Goal: Task Accomplishment & Management: Complete application form

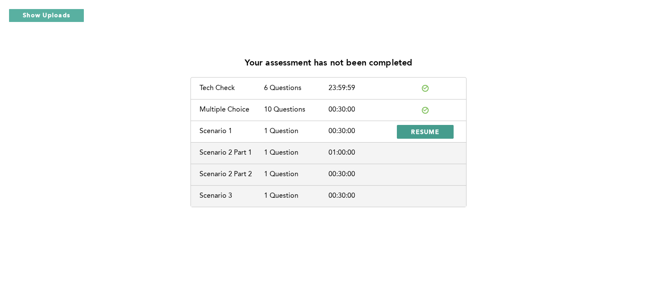
click at [416, 131] on span "RESUME" at bounding box center [425, 131] width 28 height 8
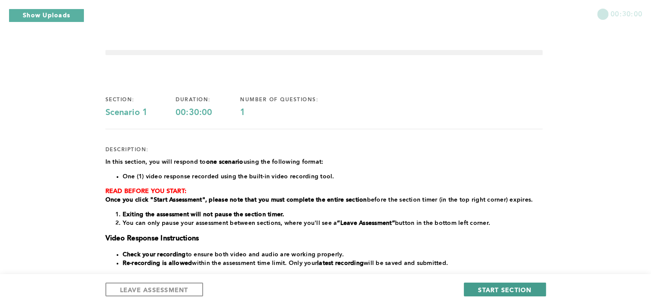
click at [512, 288] on span "START SECTION" at bounding box center [504, 289] width 53 height 8
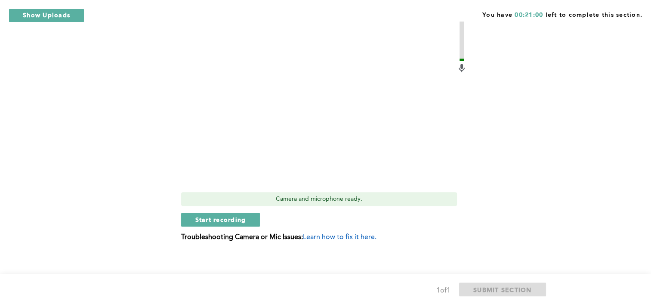
scroll to position [385, 0]
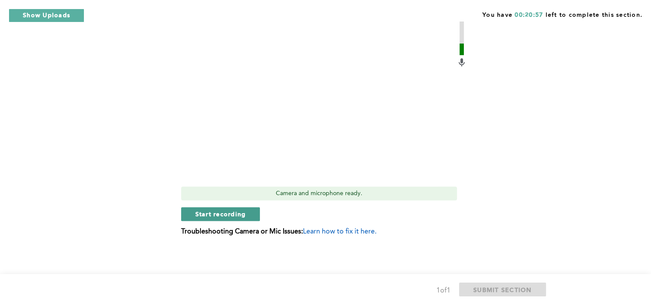
click at [226, 215] on span "Start recording" at bounding box center [220, 214] width 51 height 8
click at [226, 215] on span "Stop recording" at bounding box center [220, 214] width 50 height 8
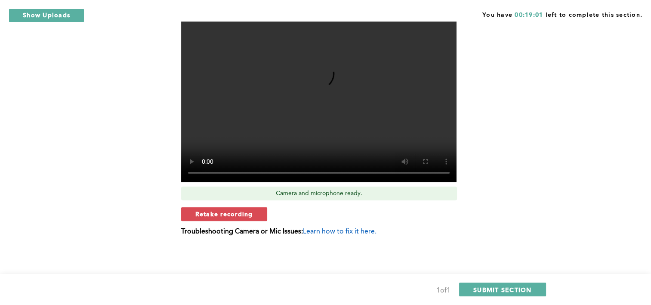
click at [226, 215] on span "Retake recording" at bounding box center [224, 214] width 58 height 8
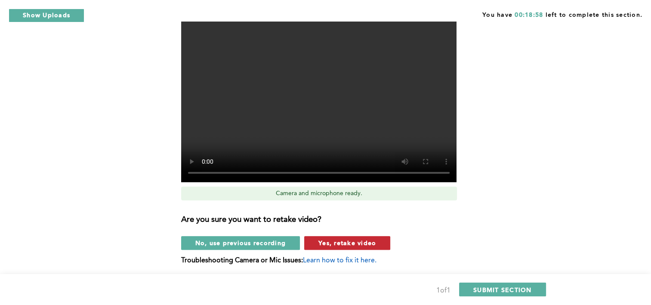
click at [333, 244] on span "Yes, retake video" at bounding box center [347, 242] width 58 height 8
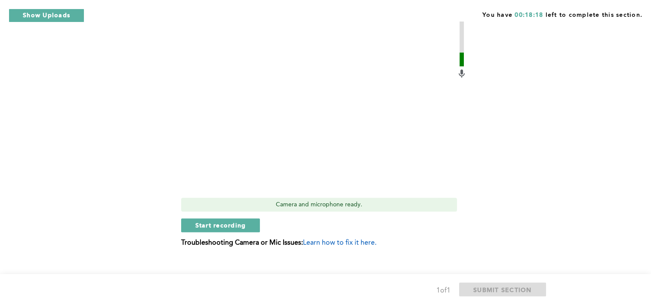
scroll to position [375, 0]
click at [225, 224] on span "Start recording" at bounding box center [220, 224] width 51 height 8
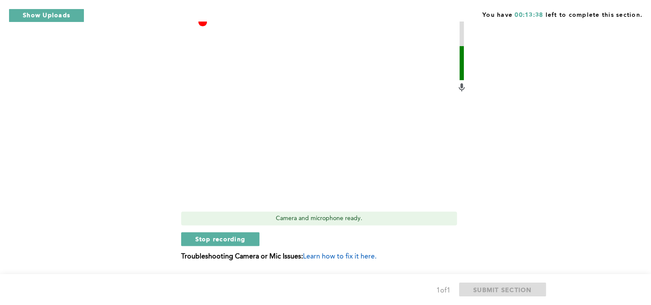
scroll to position [385, 0]
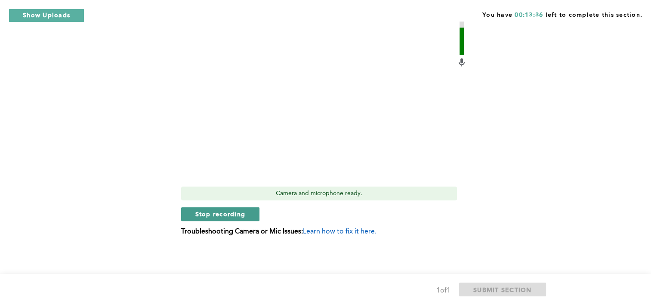
click at [234, 214] on span "Stop recording" at bounding box center [220, 214] width 50 height 8
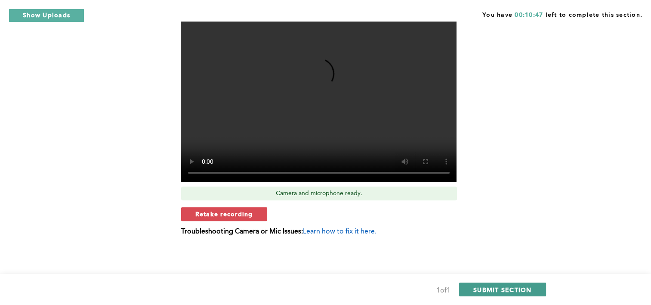
click at [501, 286] on span "SUBMIT SECTION" at bounding box center [502, 289] width 59 height 8
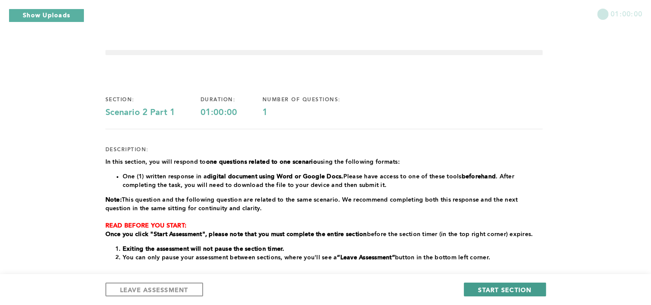
click at [500, 287] on span "START SECTION" at bounding box center [504, 289] width 53 height 8
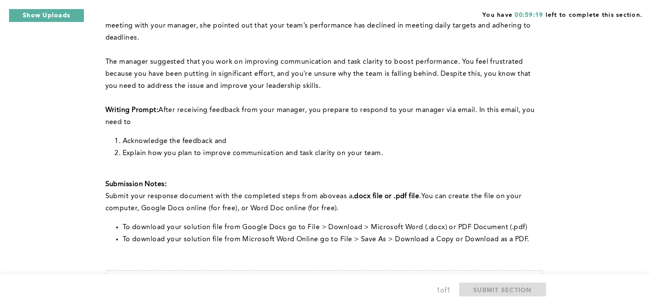
scroll to position [112, 0]
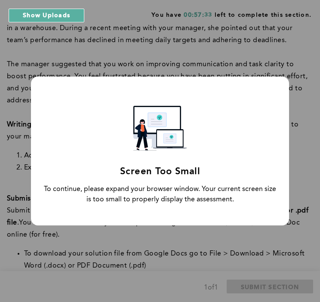
click at [308, 139] on div "Screen Too Small To continue, please expand your browser window. Your current s…" at bounding box center [160, 151] width 320 height 302
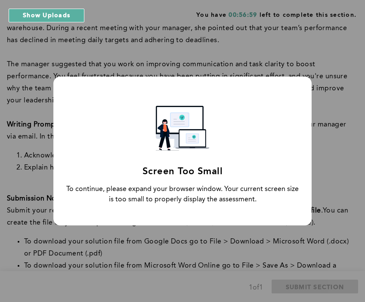
click at [289, 118] on div "Screen Too Small To continue, please expand your browser window. Your current s…" at bounding box center [182, 151] width 258 height 149
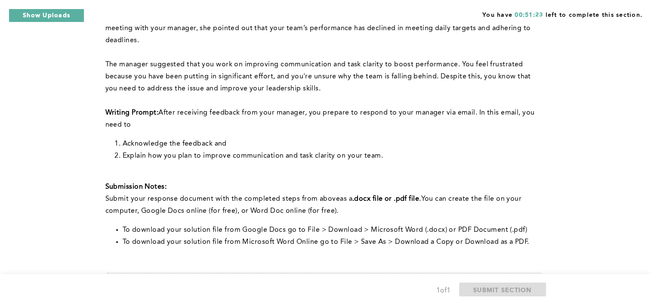
click at [578, 181] on div "You have 00:51:23 left to complete this section. Q1 Note: You will answer two q…" at bounding box center [325, 161] width 651 height 546
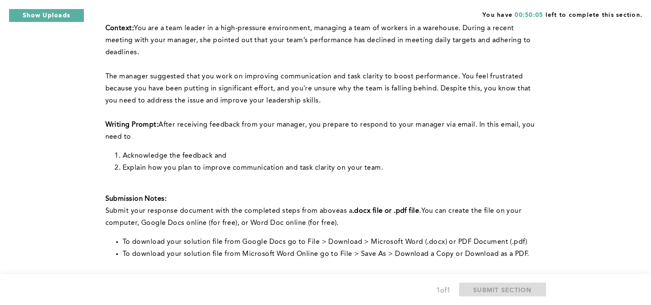
scroll to position [100, 0]
click at [221, 78] on span "﻿The manager suggested that you work on improving communication and task clarit…" at bounding box center [319, 88] width 428 height 31
click at [321, 18] on div "You have 00:47:24 left to complete this section." at bounding box center [325, 11] width 651 height 22
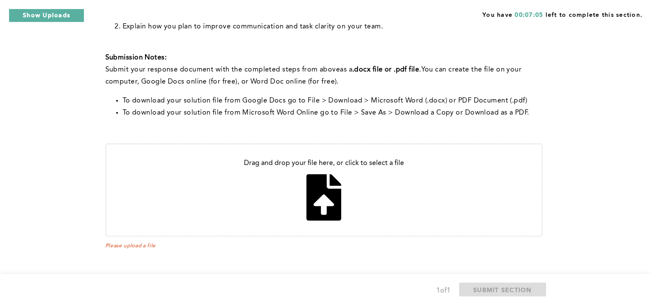
click at [614, 151] on div "You have 00:07:05 left to complete this section. Q1 Note: You will answer two q…" at bounding box center [325, 32] width 651 height 546
click at [260, 222] on input "file" at bounding box center [323, 189] width 435 height 91
type input "C:\fakepath\Team Letter.pdf"
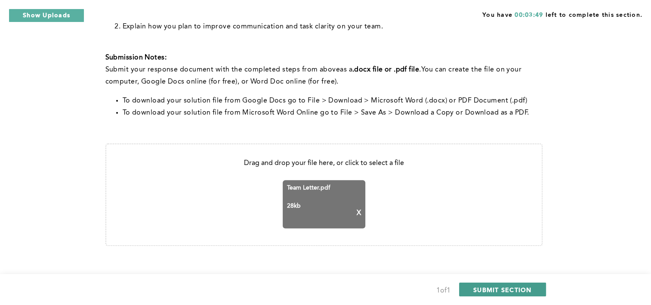
click at [507, 287] on span "SUBMIT SECTION" at bounding box center [502, 289] width 59 height 8
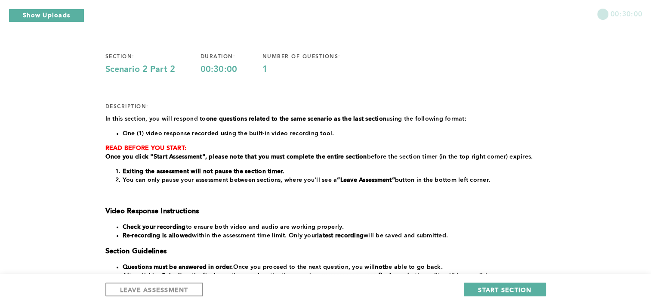
scroll to position [0, 0]
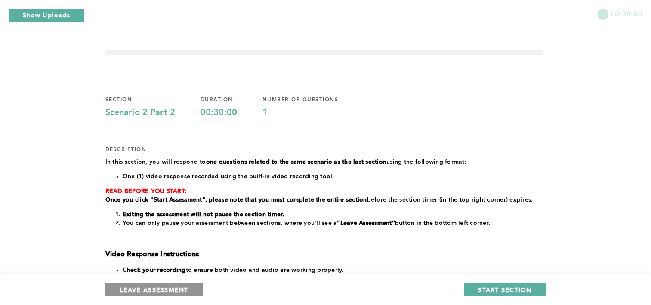
click at [191, 293] on button "LEAVE ASSESSMENT" at bounding box center [154, 289] width 98 height 14
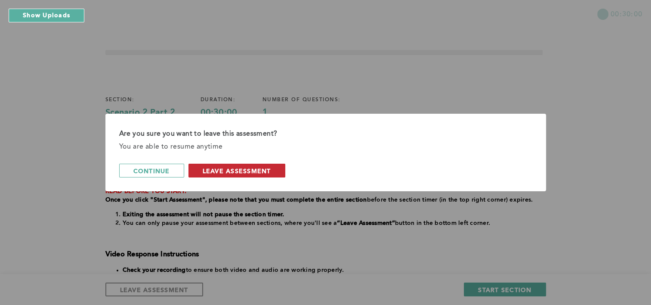
click at [242, 170] on span "leave assessment" at bounding box center [237, 170] width 68 height 8
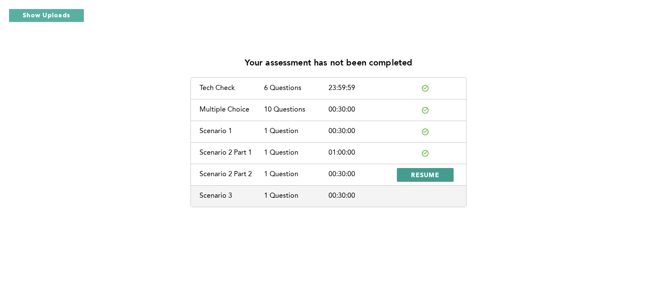
click at [417, 172] on span "RESUME" at bounding box center [425, 174] width 28 height 8
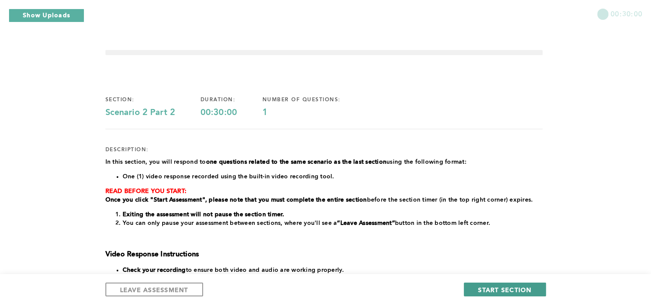
click at [520, 291] on span "START SECTION" at bounding box center [504, 289] width 53 height 8
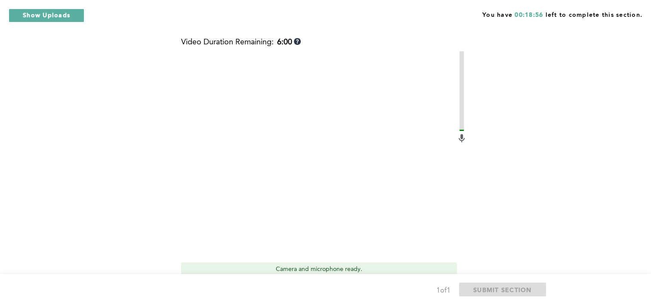
scroll to position [446, 0]
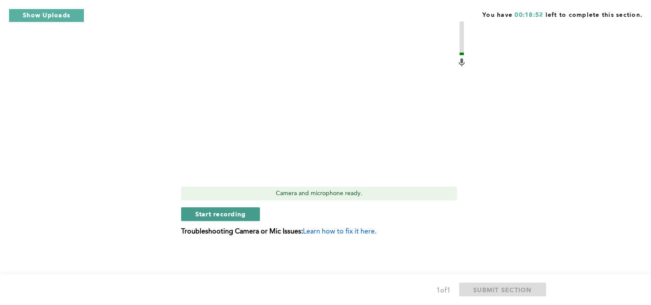
click at [237, 209] on button "Start recording" at bounding box center [220, 214] width 79 height 14
click at [252, 219] on button "Stop recording" at bounding box center [220, 214] width 79 height 14
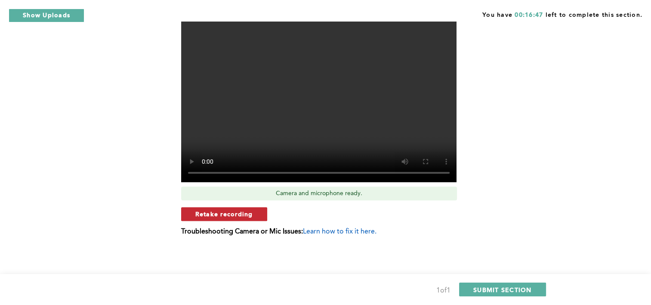
click at [255, 210] on button "Retake recording" at bounding box center [224, 214] width 86 height 14
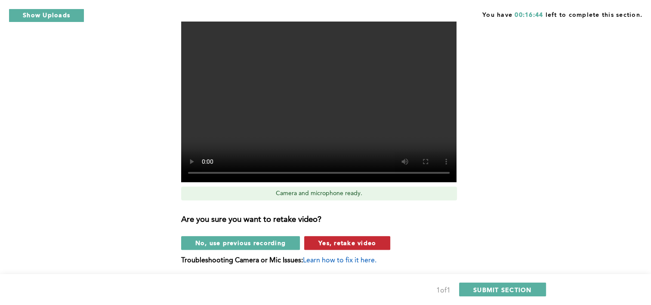
click at [327, 243] on span "Yes, retake video" at bounding box center [347, 242] width 58 height 8
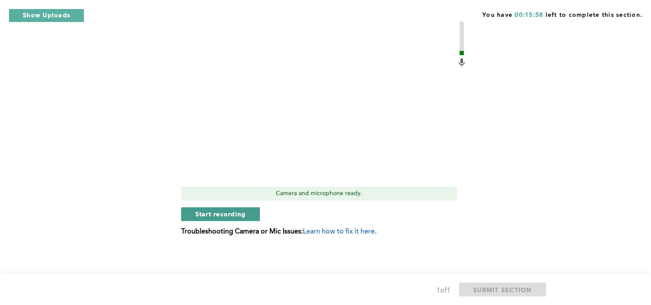
click at [252, 214] on button "Start recording" at bounding box center [220, 214] width 79 height 14
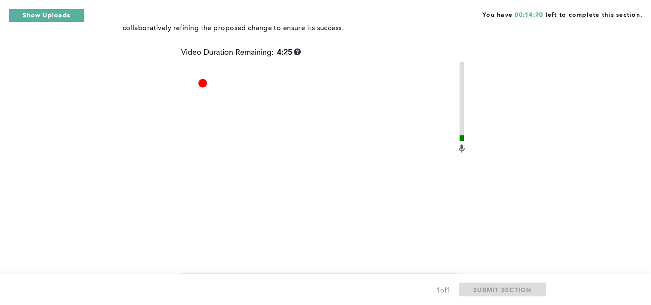
scroll to position [397, 0]
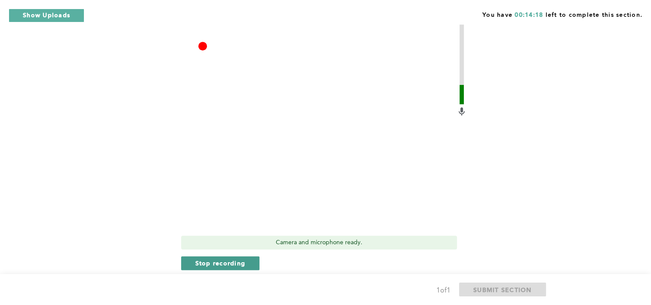
click at [217, 262] on span "Stop recording" at bounding box center [220, 263] width 50 height 8
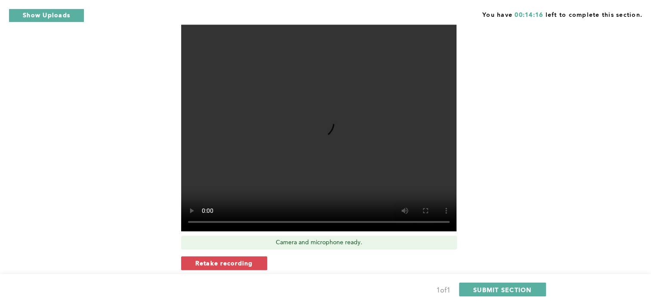
click at [217, 262] on span "Retake recording" at bounding box center [224, 263] width 58 height 8
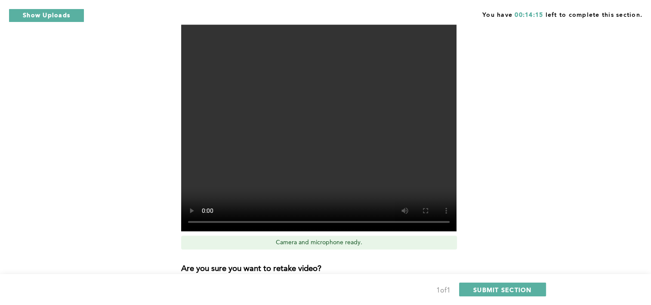
scroll to position [475, 0]
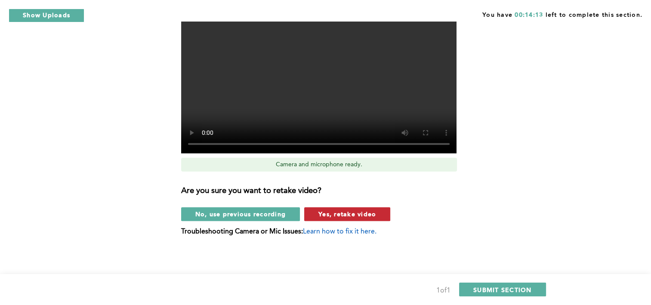
click at [353, 213] on span "Yes, retake video" at bounding box center [347, 214] width 58 height 8
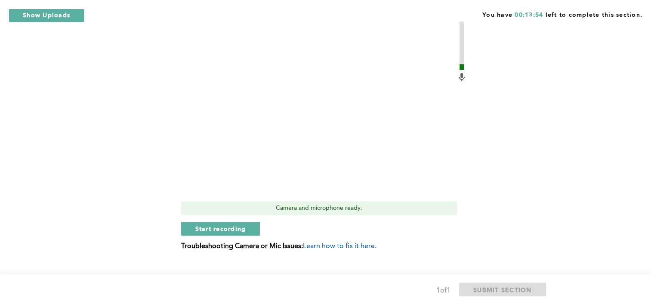
scroll to position [432, 0]
click at [213, 228] on span "Start recording" at bounding box center [220, 228] width 51 height 8
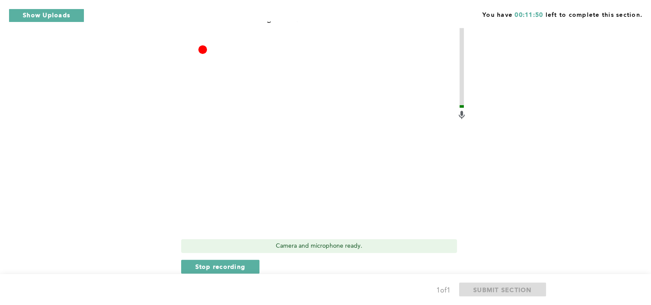
scroll to position [391, 0]
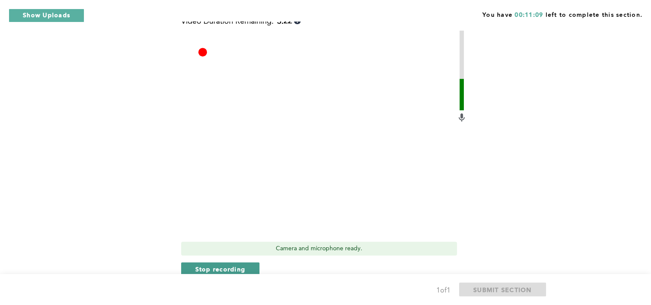
click at [241, 267] on span "Stop recording" at bounding box center [220, 269] width 50 height 8
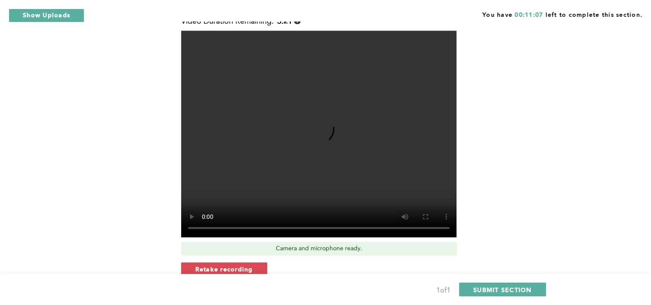
click at [241, 267] on span "Retake recording" at bounding box center [224, 269] width 58 height 8
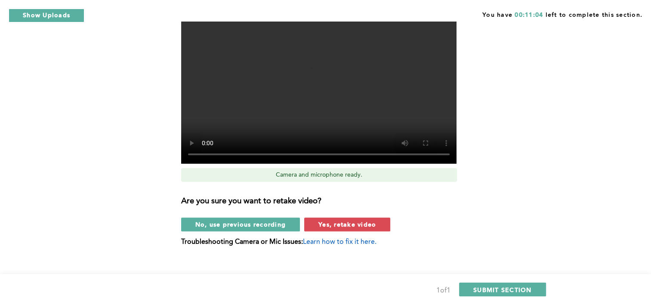
scroll to position [475, 0]
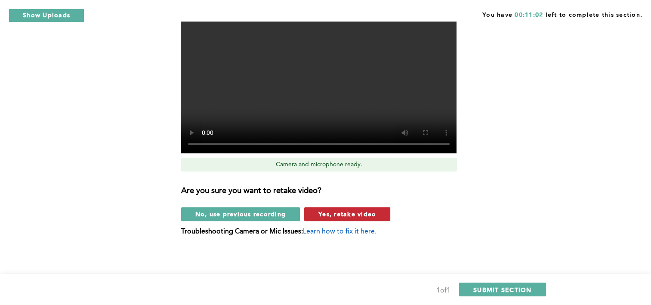
click at [362, 215] on span "Yes, retake video" at bounding box center [347, 214] width 58 height 8
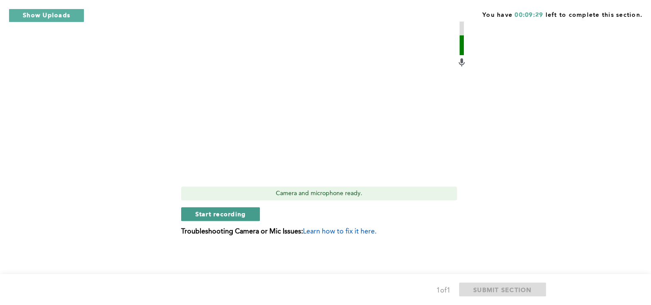
click at [243, 216] on span "Start recording" at bounding box center [220, 214] width 51 height 8
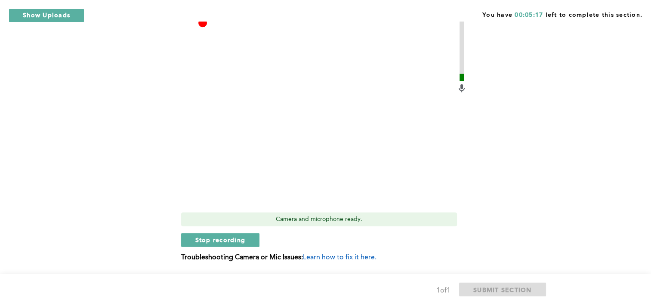
scroll to position [420, 0]
click at [246, 241] on button "Stop recording" at bounding box center [220, 240] width 79 height 14
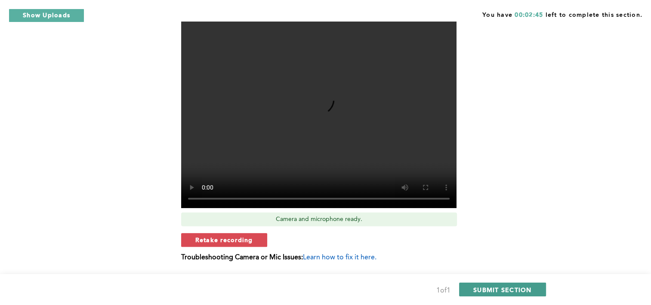
click at [511, 287] on span "SUBMIT SECTION" at bounding box center [502, 289] width 59 height 8
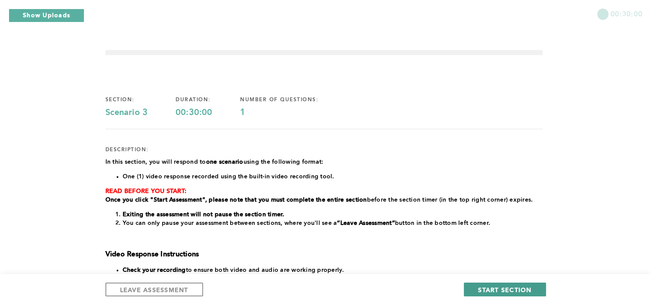
click at [504, 288] on span "START SECTION" at bounding box center [504, 289] width 53 height 8
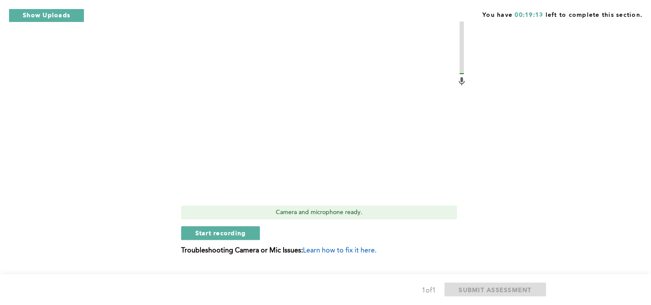
scroll to position [273, 0]
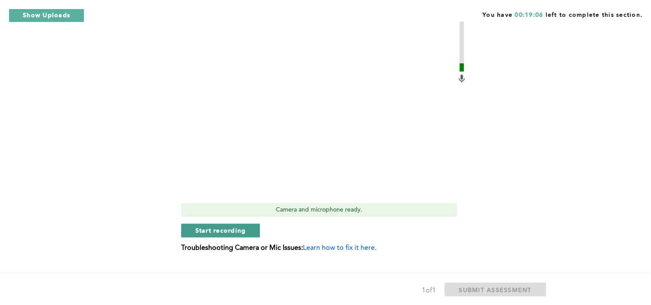
click at [247, 223] on button "Start recording" at bounding box center [220, 230] width 79 height 14
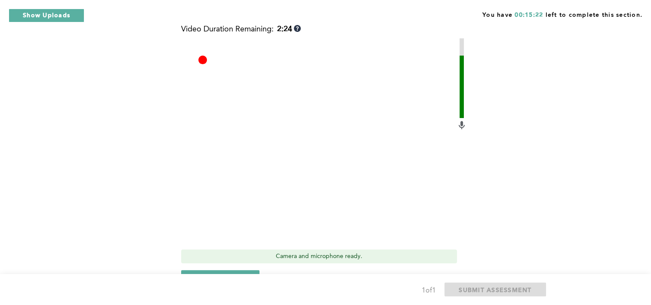
scroll to position [253, 0]
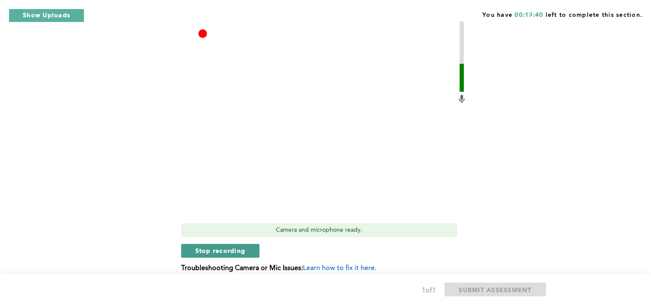
click at [225, 246] on span "Stop recording" at bounding box center [220, 250] width 50 height 8
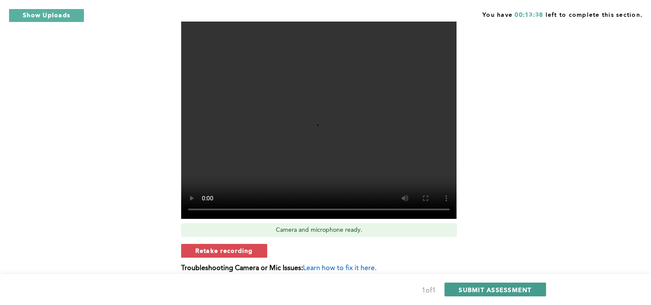
click at [518, 291] on span "SUBMIT ASSESSMENT" at bounding box center [495, 289] width 73 height 8
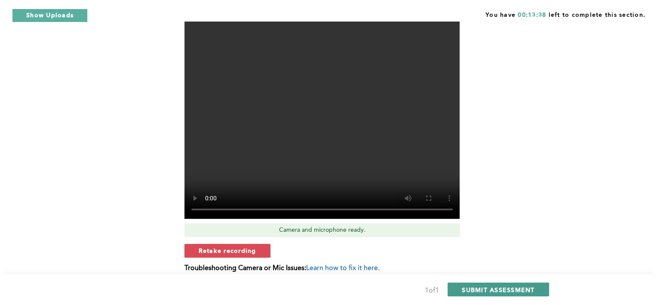
scroll to position [0, 0]
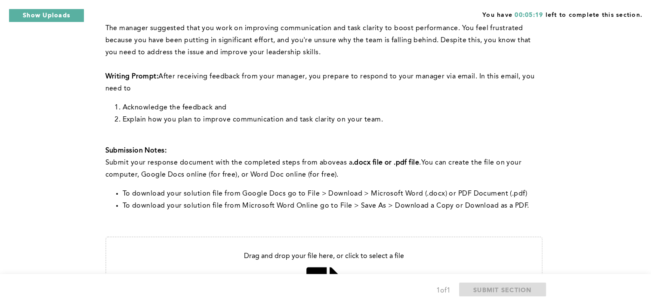
scroll to position [179, 0]
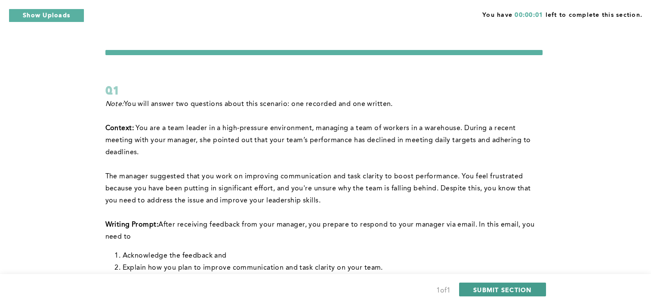
scroll to position [179, 0]
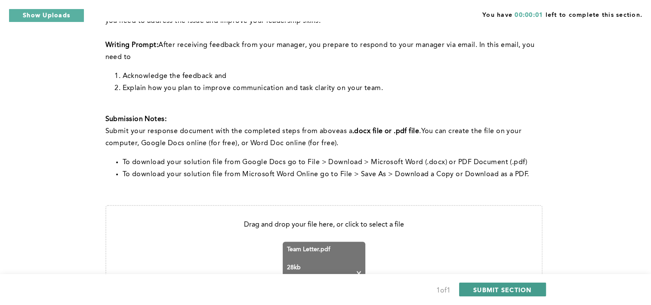
click at [496, 287] on span "SUBMIT SECTION" at bounding box center [502, 289] width 59 height 8
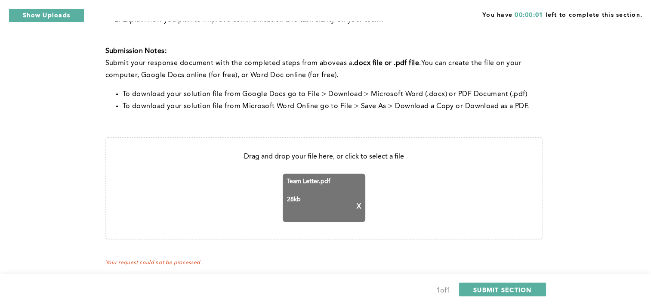
scroll to position [255, 0]
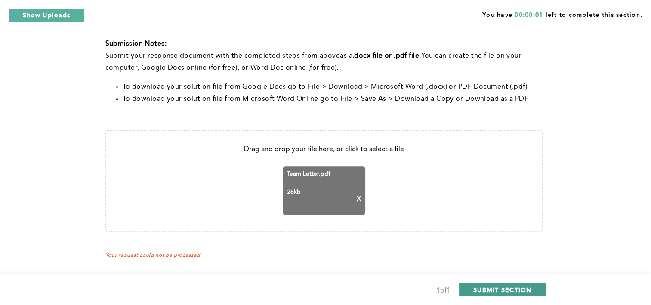
click at [506, 291] on span "SUBMIT SECTION" at bounding box center [502, 289] width 59 height 8
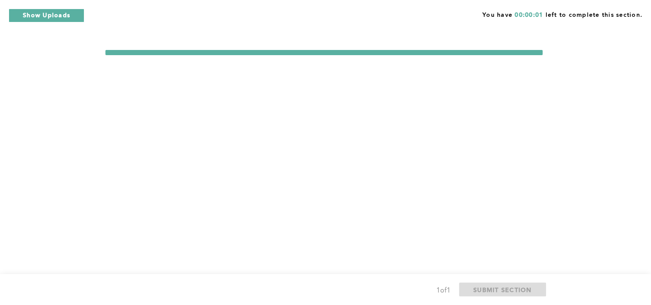
scroll to position [0, 0]
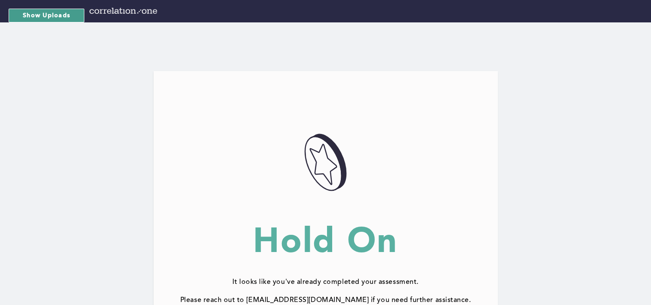
click at [57, 13] on button "Show Uploads" at bounding box center [47, 16] width 76 height 14
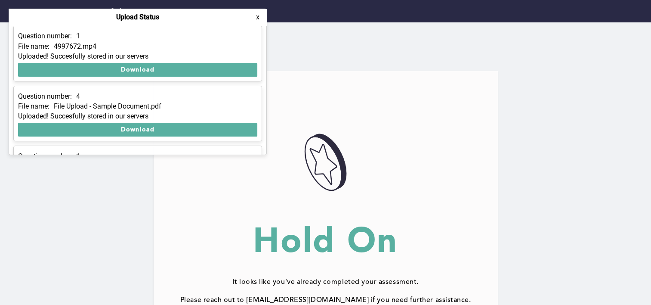
click at [260, 16] on button "x" at bounding box center [257, 17] width 9 height 9
